Goal: Information Seeking & Learning: Learn about a topic

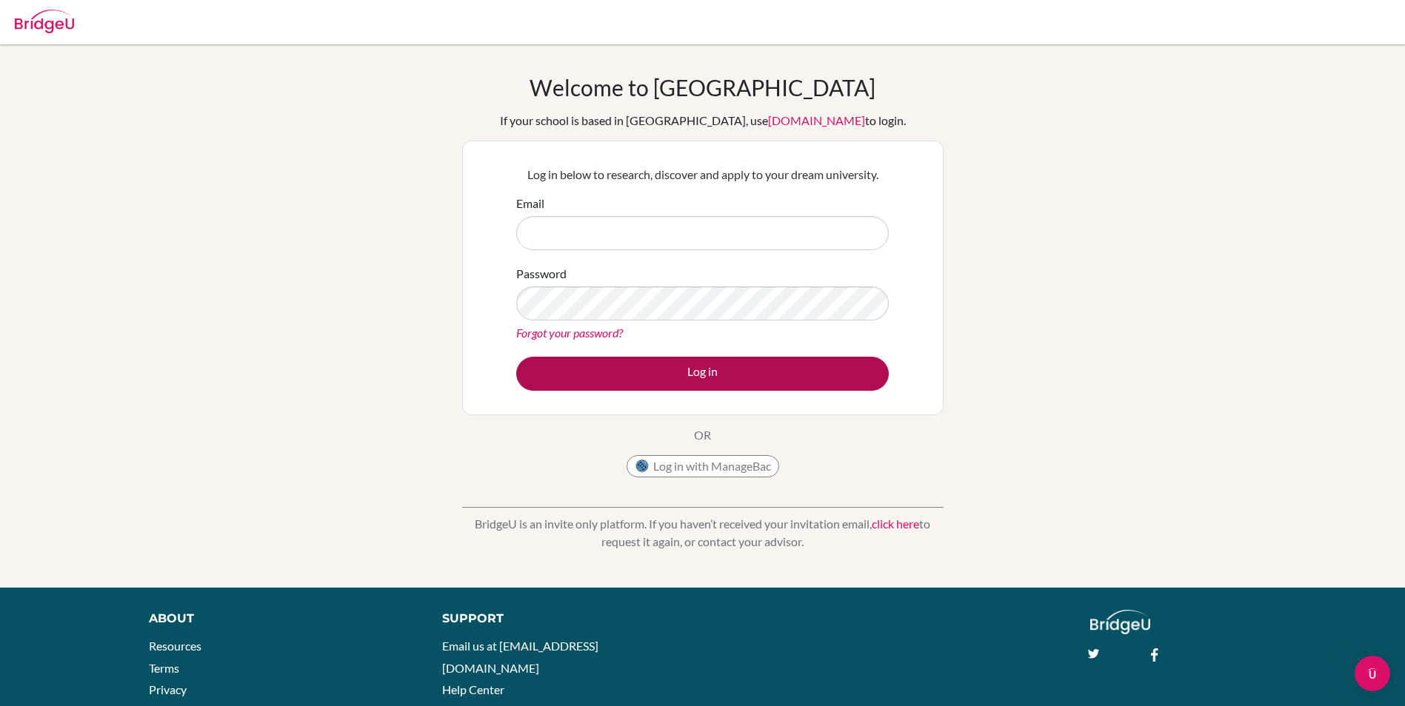
type input "[PERSON_NAME][EMAIL_ADDRESS][PERSON_NAME][DOMAIN_NAME]"
click at [692, 372] on button "Log in" at bounding box center [702, 374] width 372 height 34
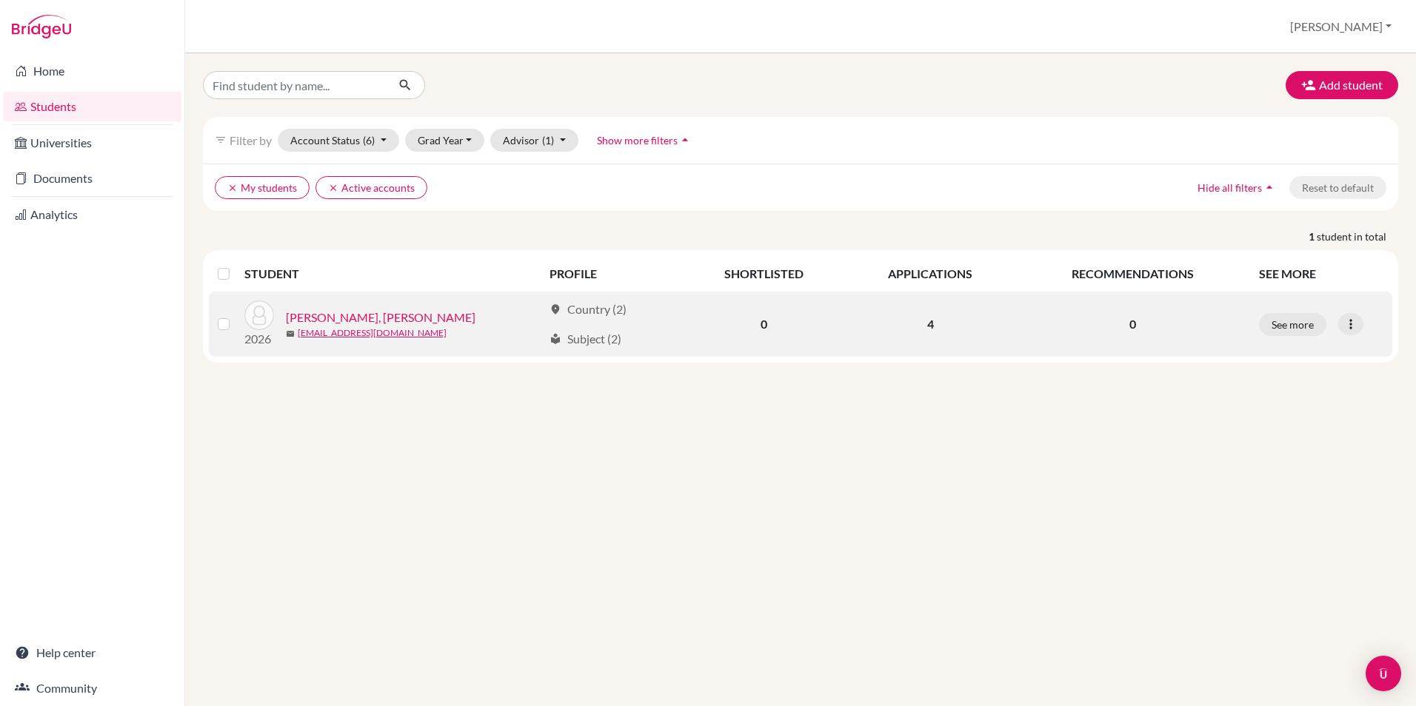
click at [356, 318] on link "[PERSON_NAME], [PERSON_NAME]" at bounding box center [381, 318] width 190 height 18
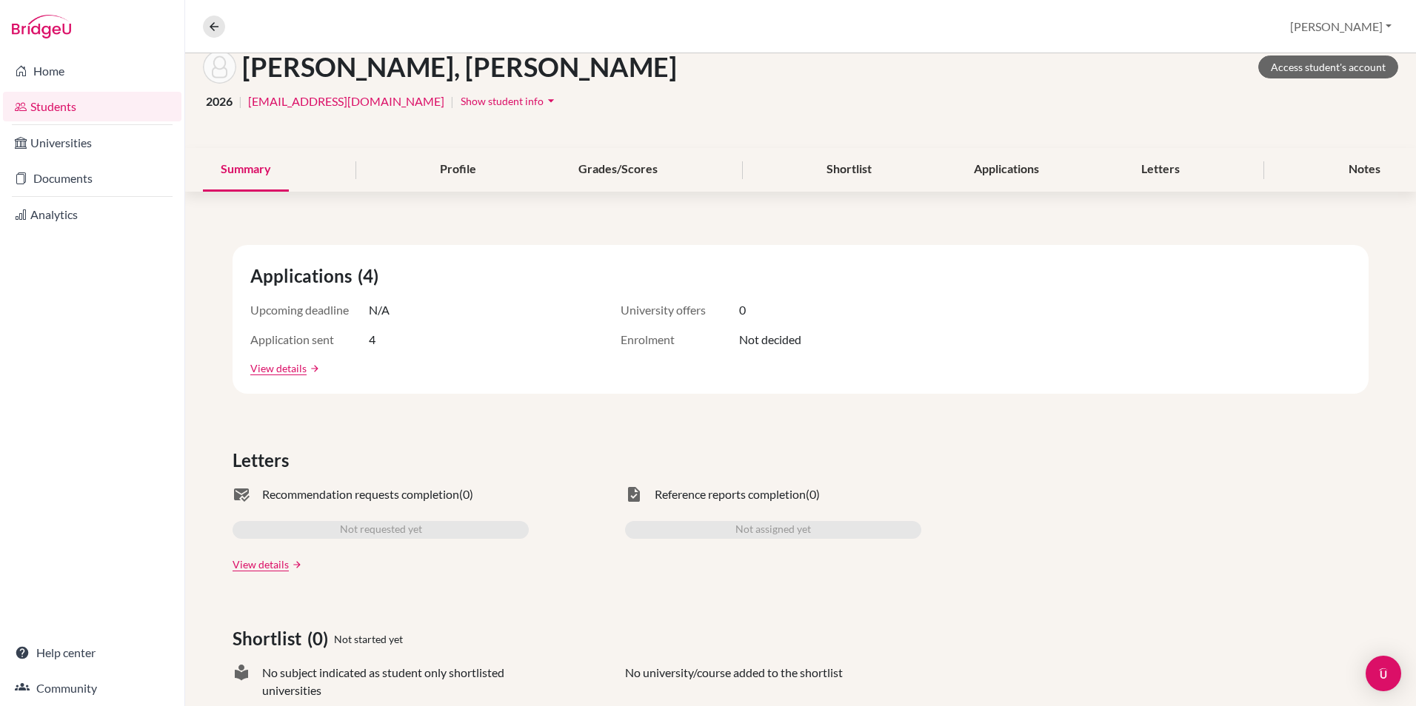
scroll to position [78, 0]
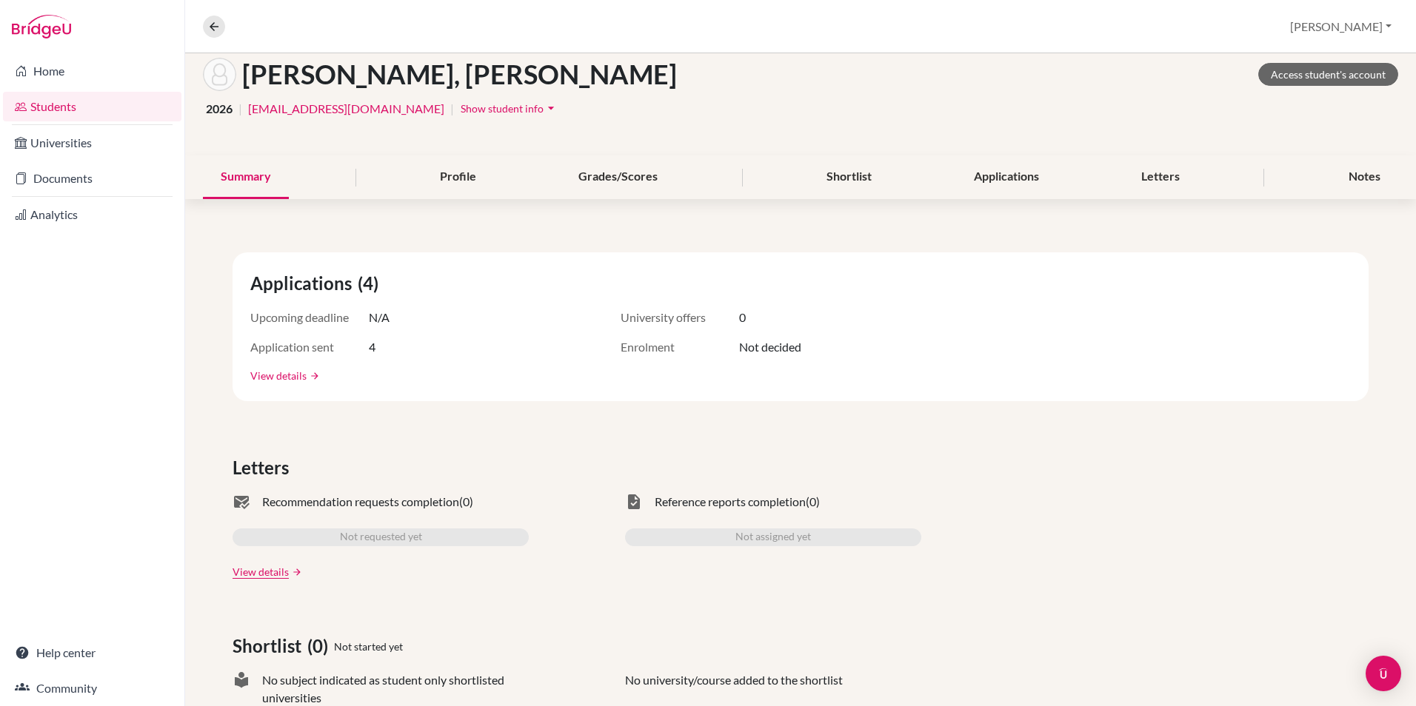
click at [267, 375] on link "View details" at bounding box center [278, 376] width 56 height 16
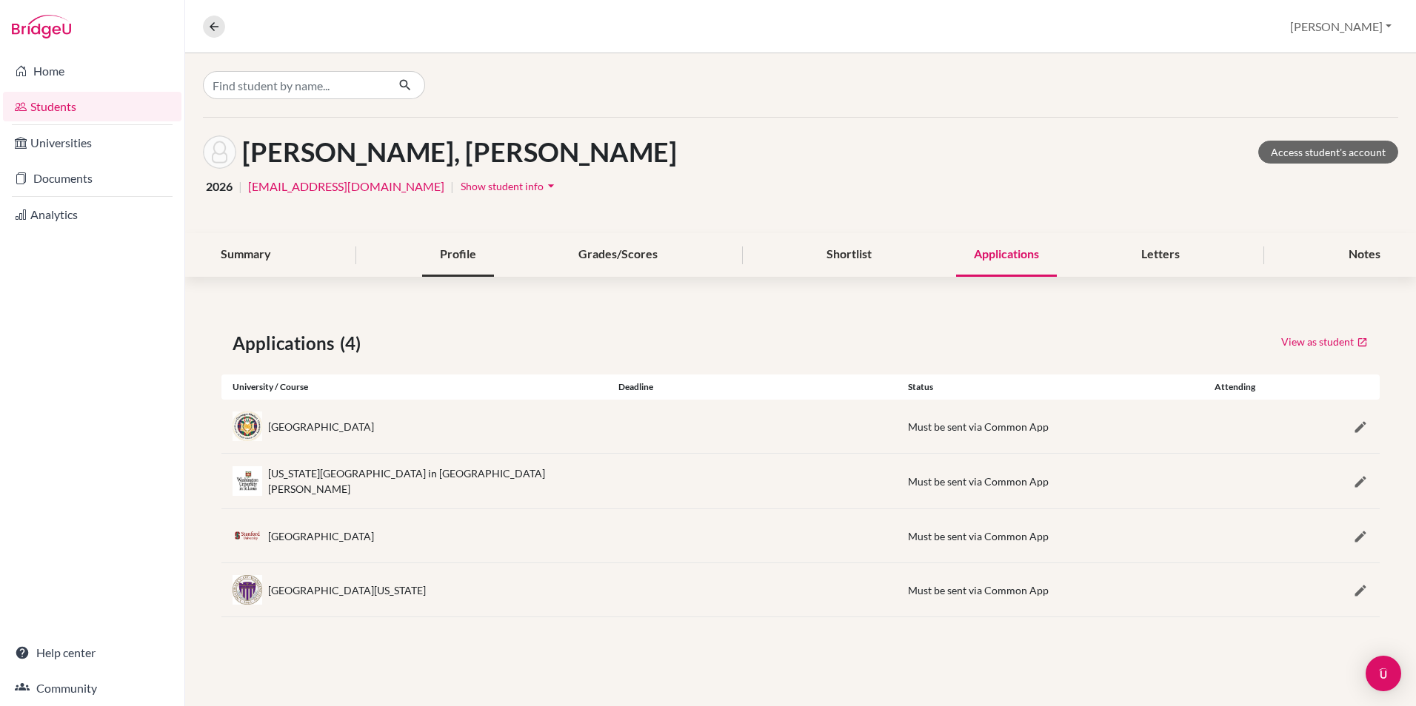
click at [460, 250] on div "Profile" at bounding box center [458, 255] width 72 height 44
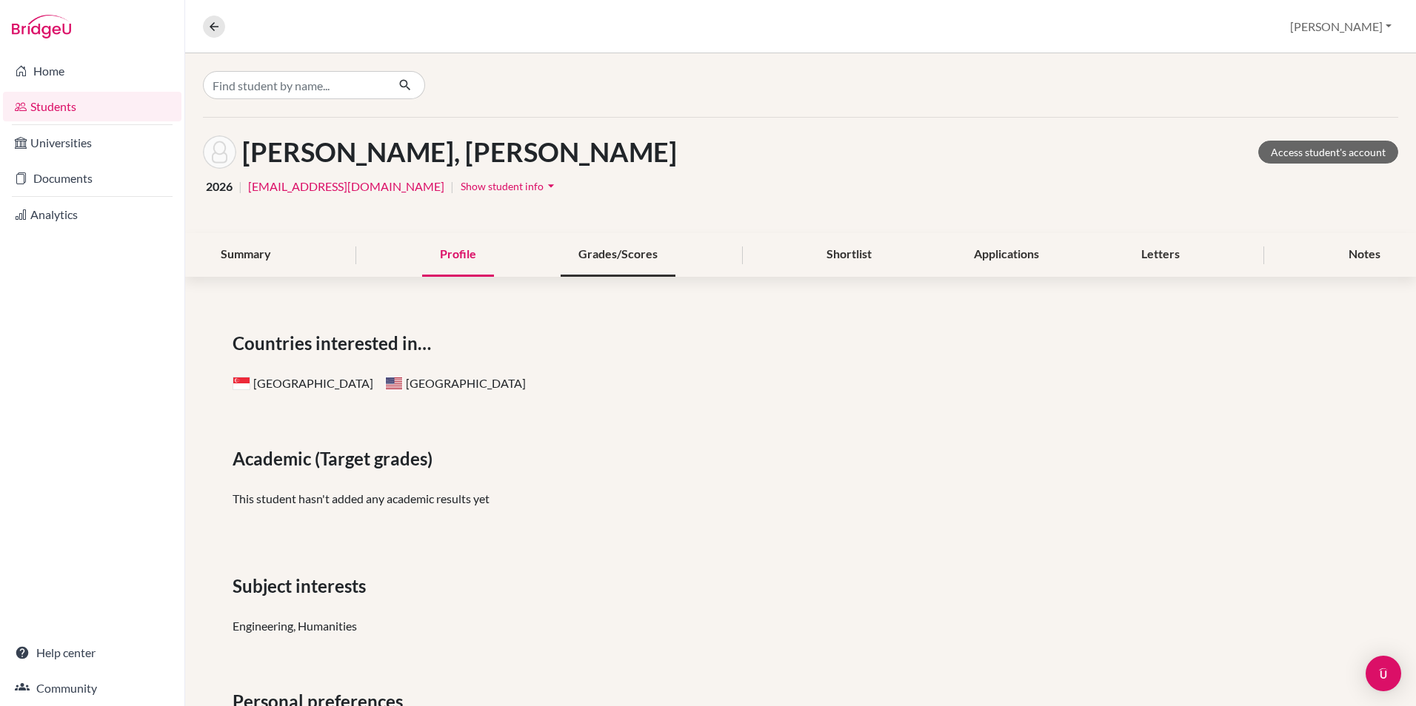
click at [639, 250] on div "Grades/Scores" at bounding box center [618, 255] width 115 height 44
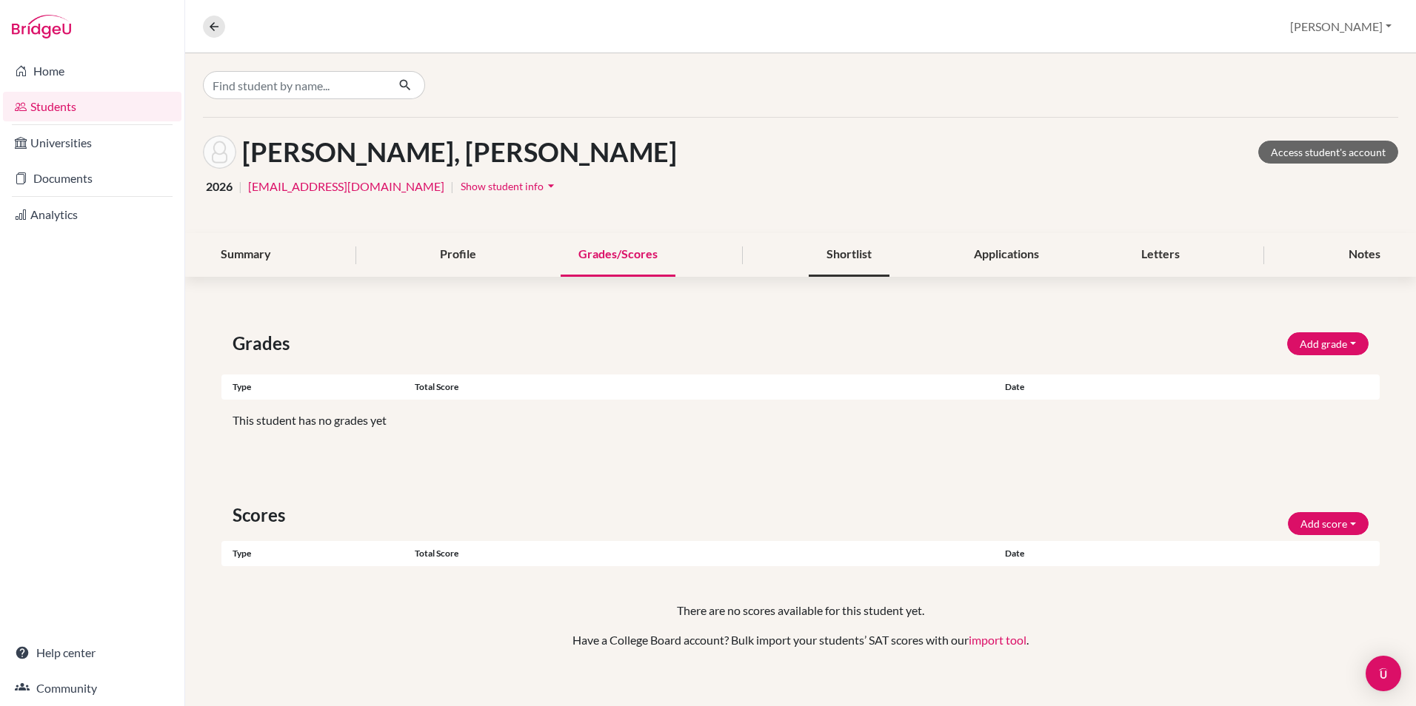
click at [861, 252] on div "Shortlist" at bounding box center [849, 255] width 81 height 44
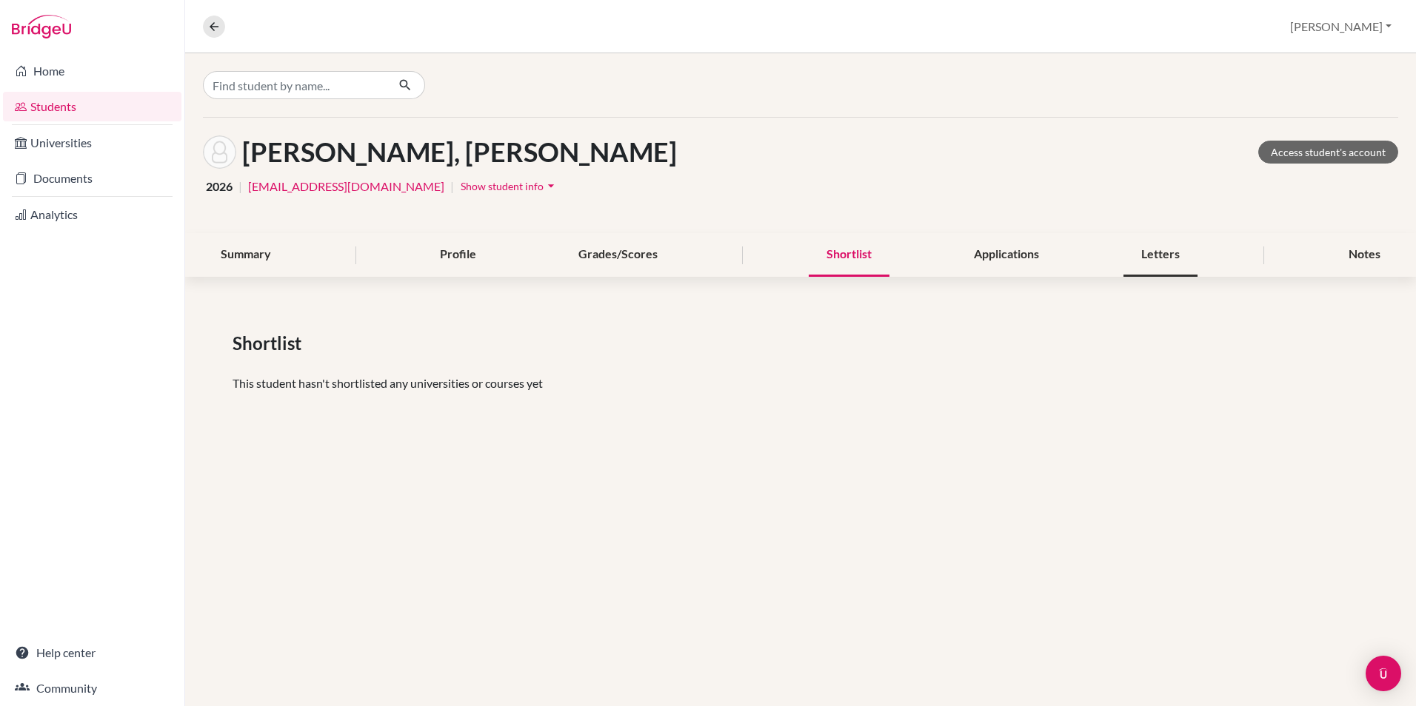
click at [1153, 261] on div "Letters" at bounding box center [1160, 255] width 74 height 44
click at [1019, 255] on div "Applications" at bounding box center [1006, 255] width 101 height 44
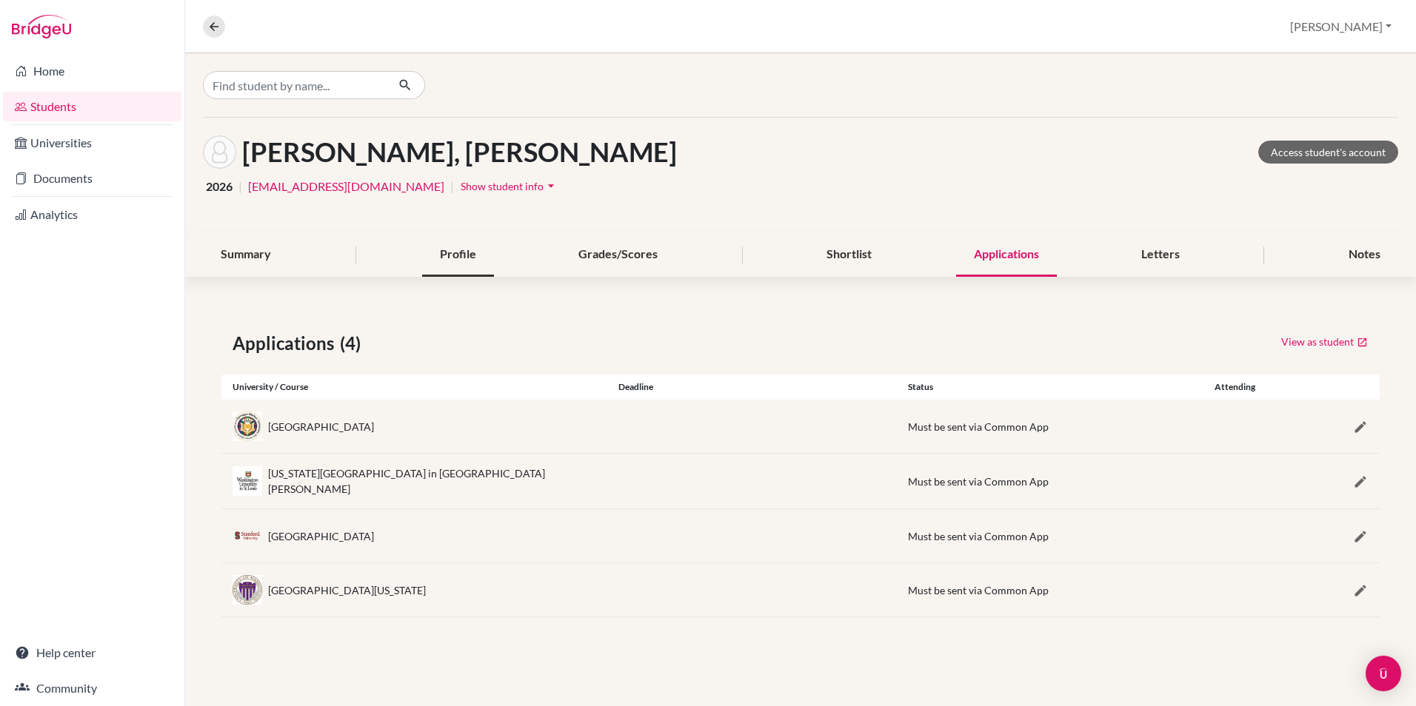
click at [474, 250] on div "Profile" at bounding box center [458, 255] width 72 height 44
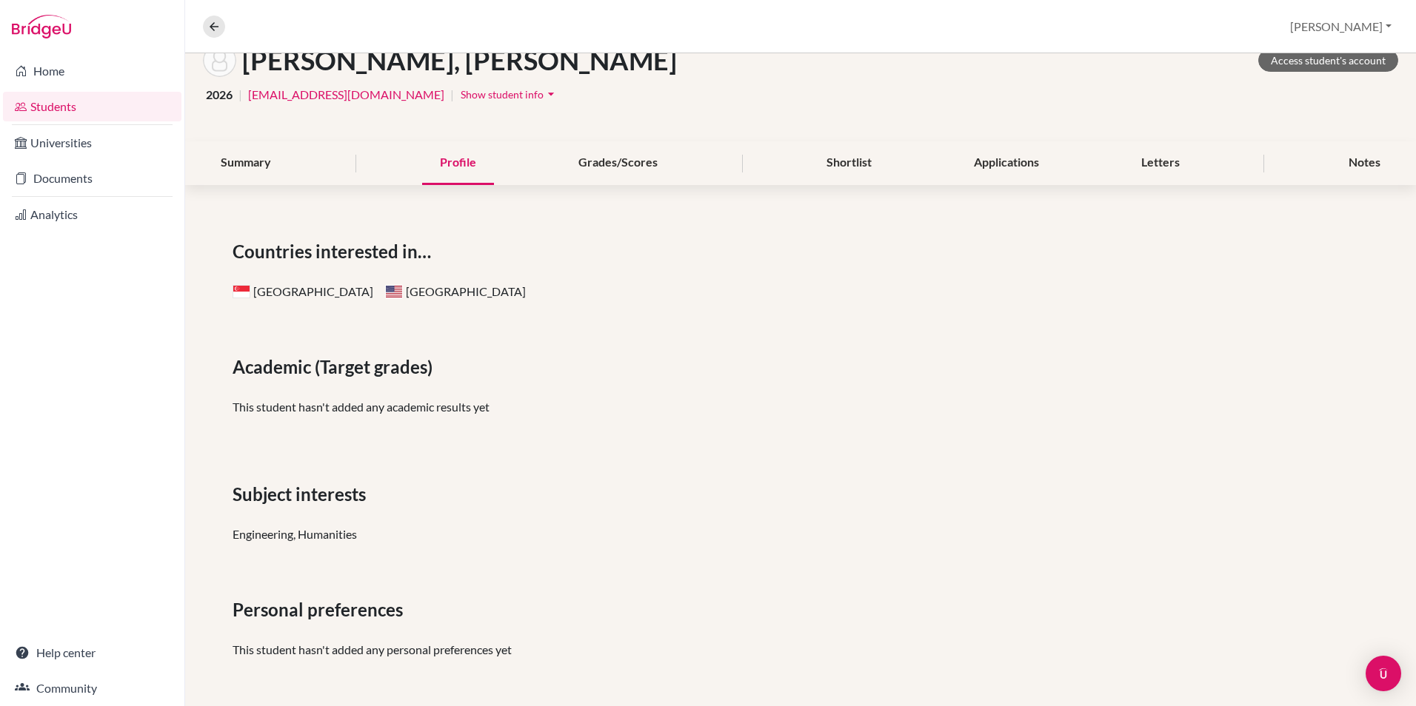
scroll to position [18, 0]
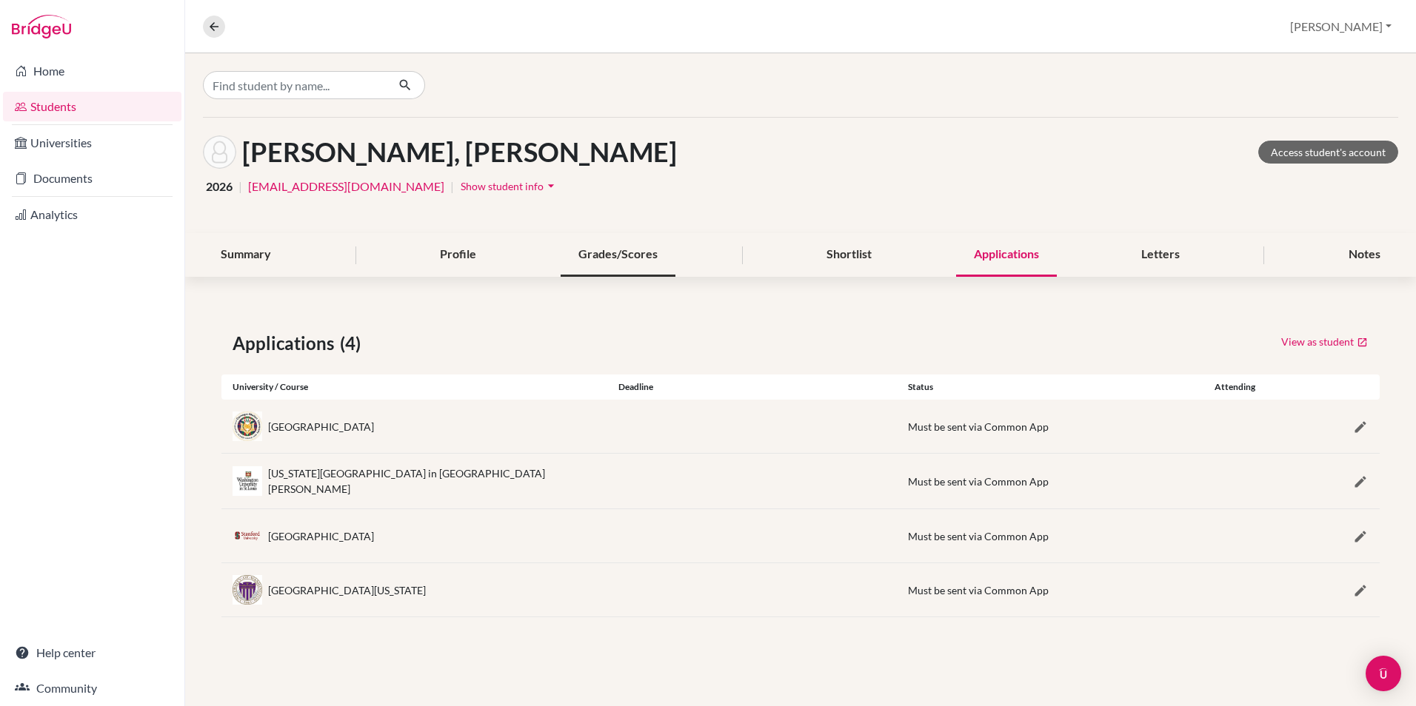
click at [624, 252] on div "Grades/Scores" at bounding box center [618, 255] width 115 height 44
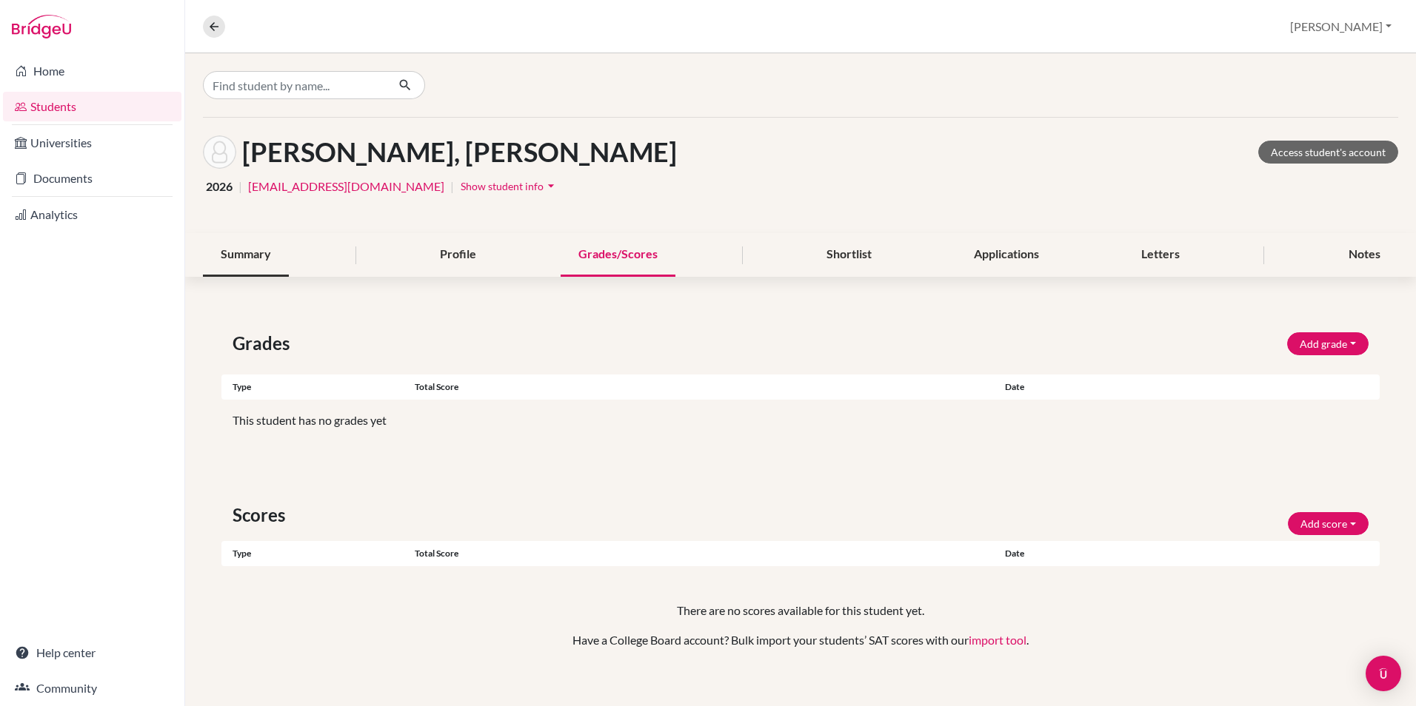
click at [250, 250] on div "Summary" at bounding box center [246, 255] width 86 height 44
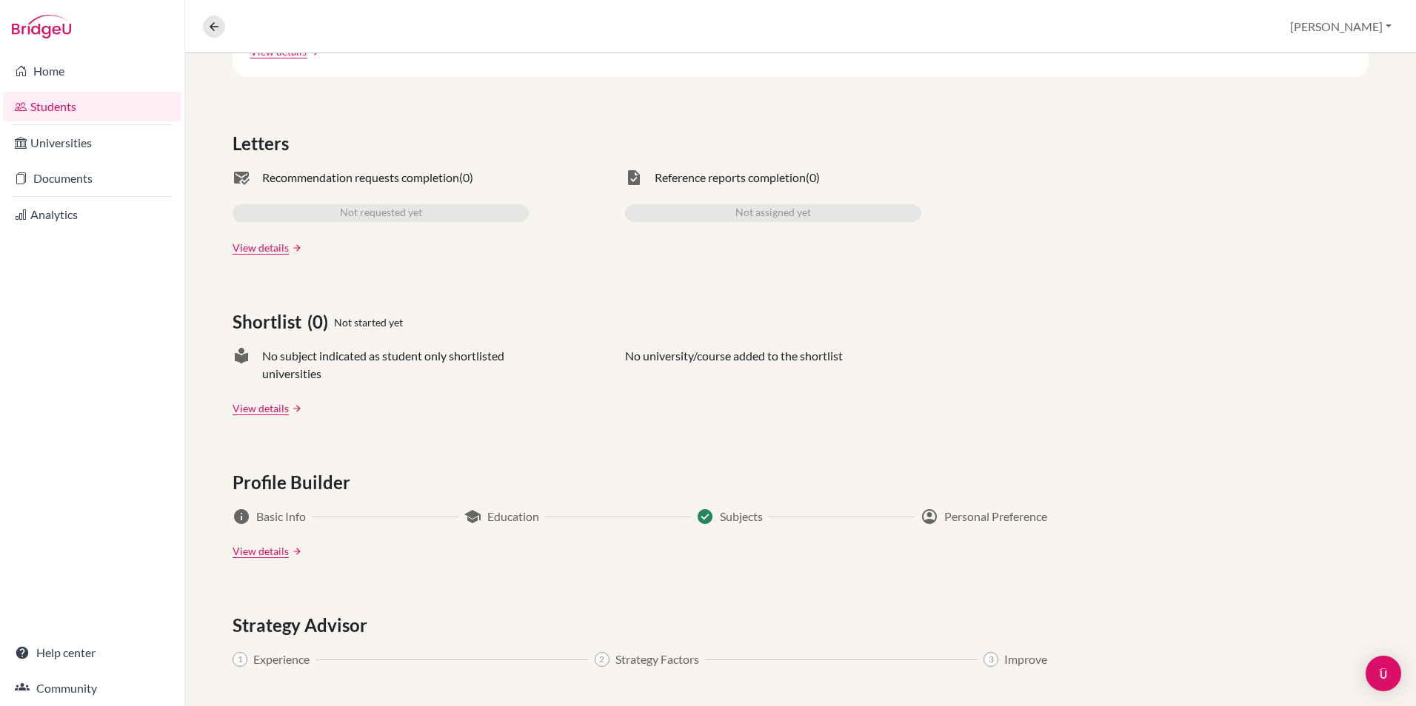
scroll to position [444, 0]
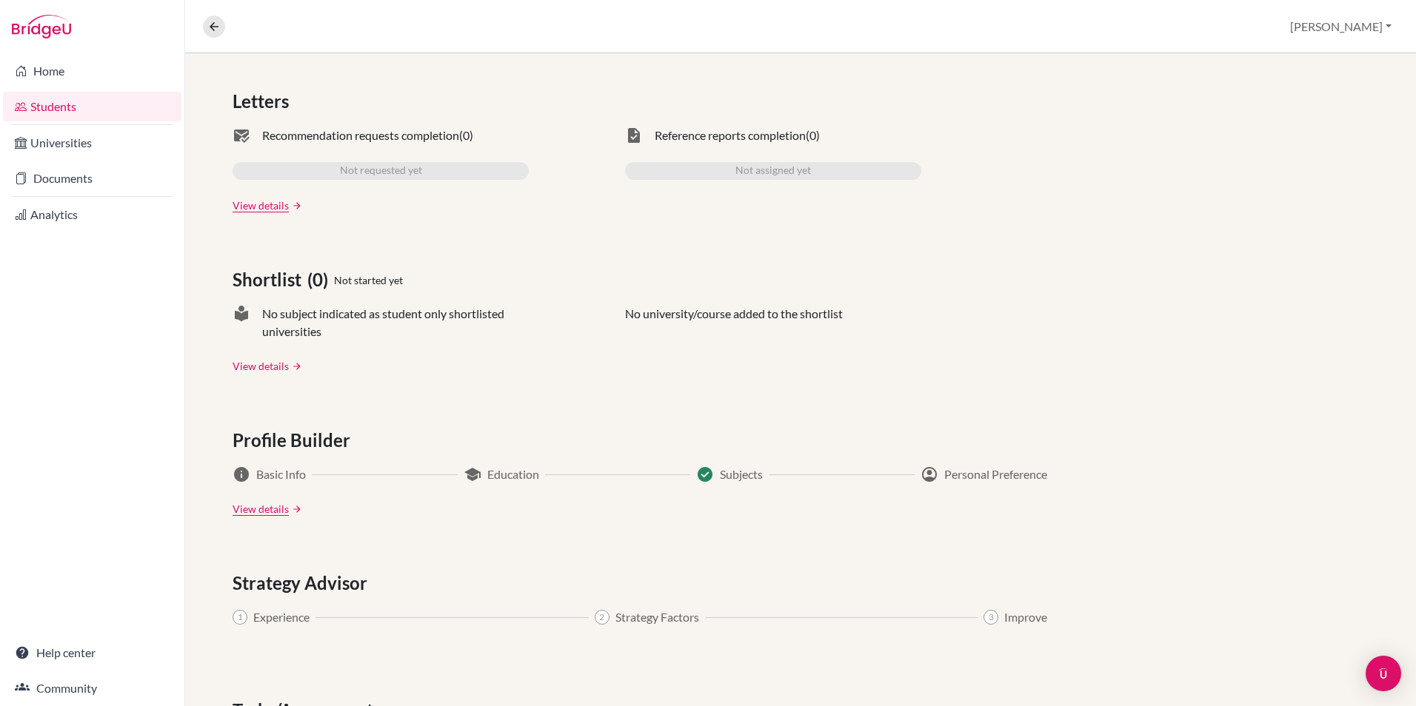
click at [265, 359] on link "View details" at bounding box center [261, 366] width 56 height 16
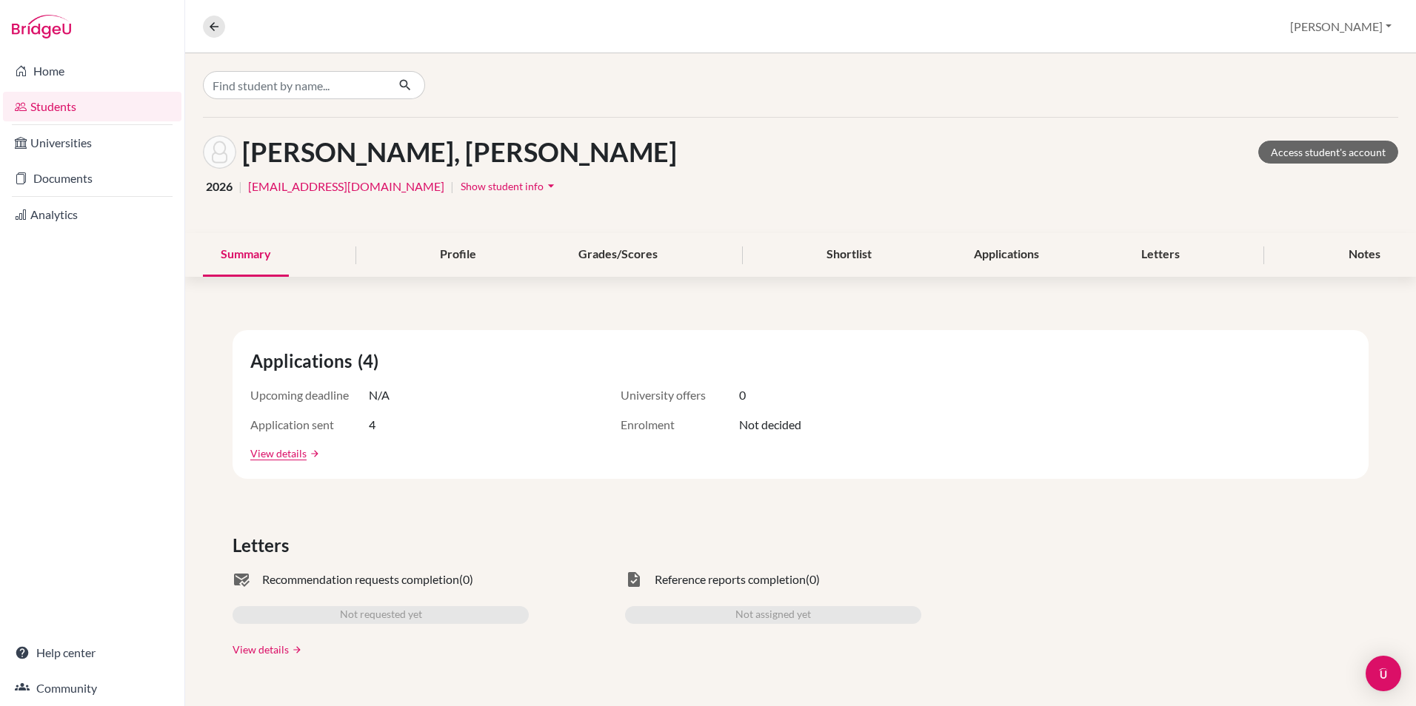
click at [277, 647] on link "View details" at bounding box center [261, 650] width 56 height 16
click at [296, 455] on link "View details" at bounding box center [278, 454] width 56 height 16
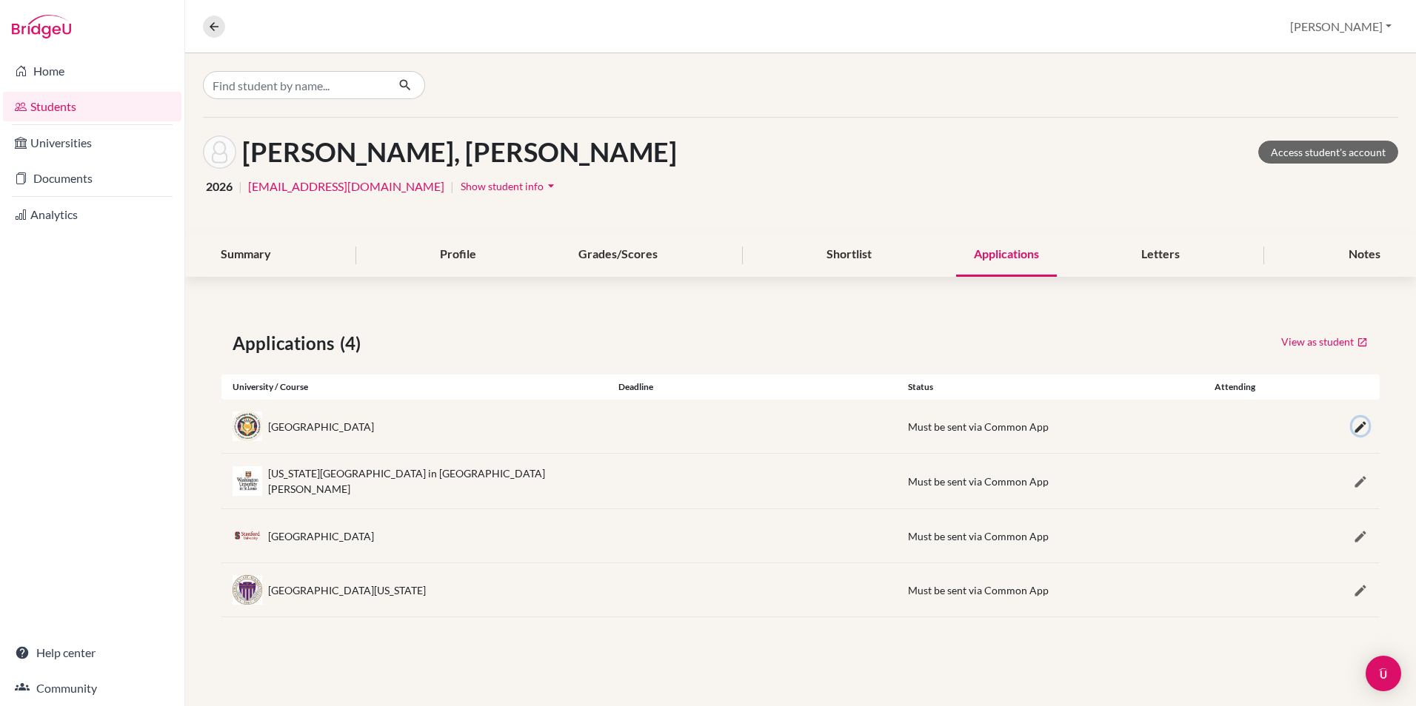
click at [1357, 421] on icon "button" at bounding box center [1360, 427] width 15 height 15
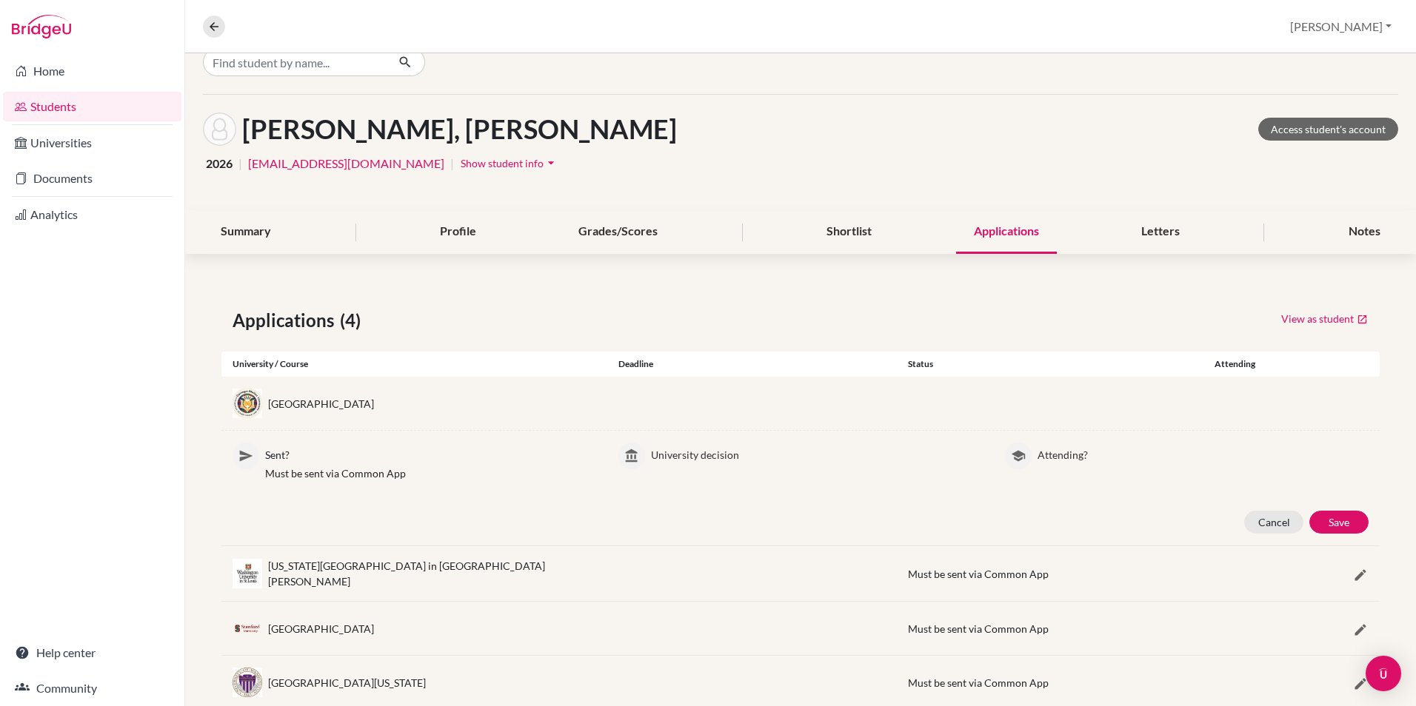
scroll to position [61, 0]
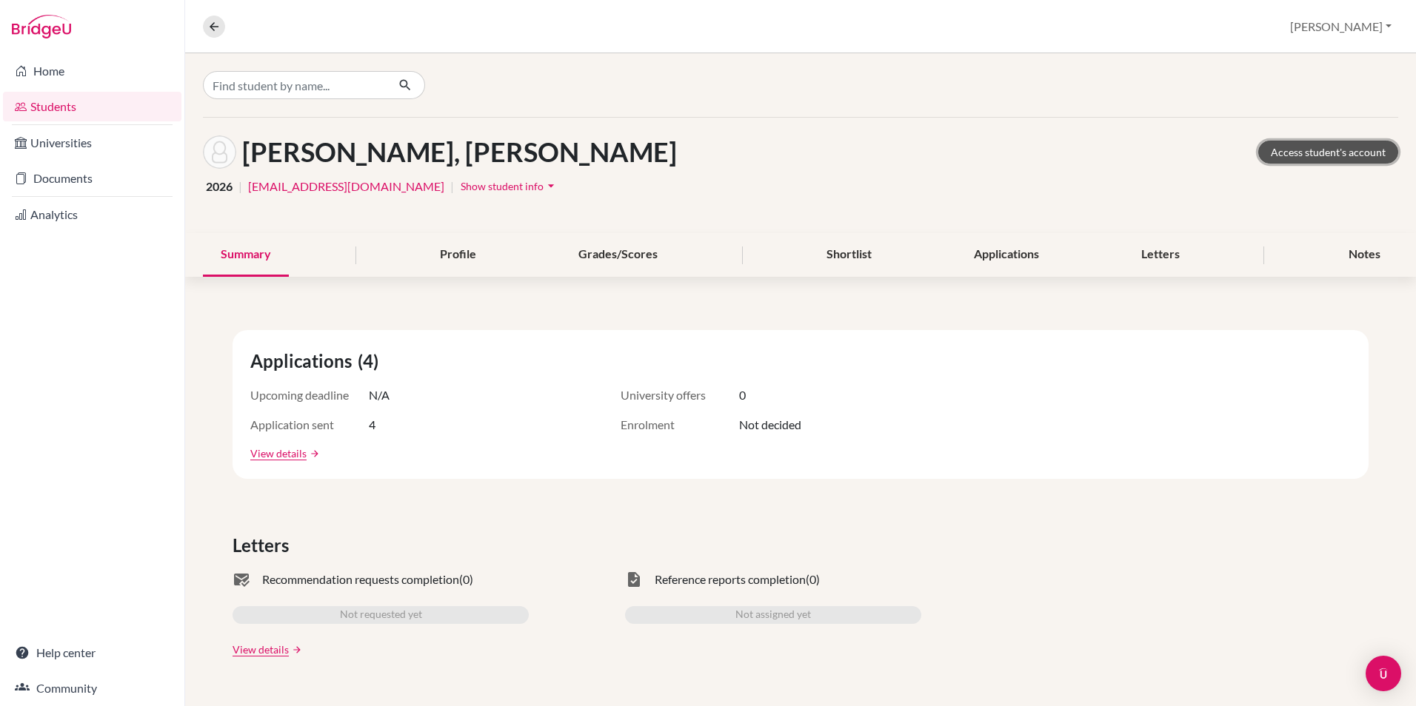
click at [1353, 149] on link "Access student's account" at bounding box center [1328, 152] width 140 height 23
